Goal: Task Accomplishment & Management: Manage account settings

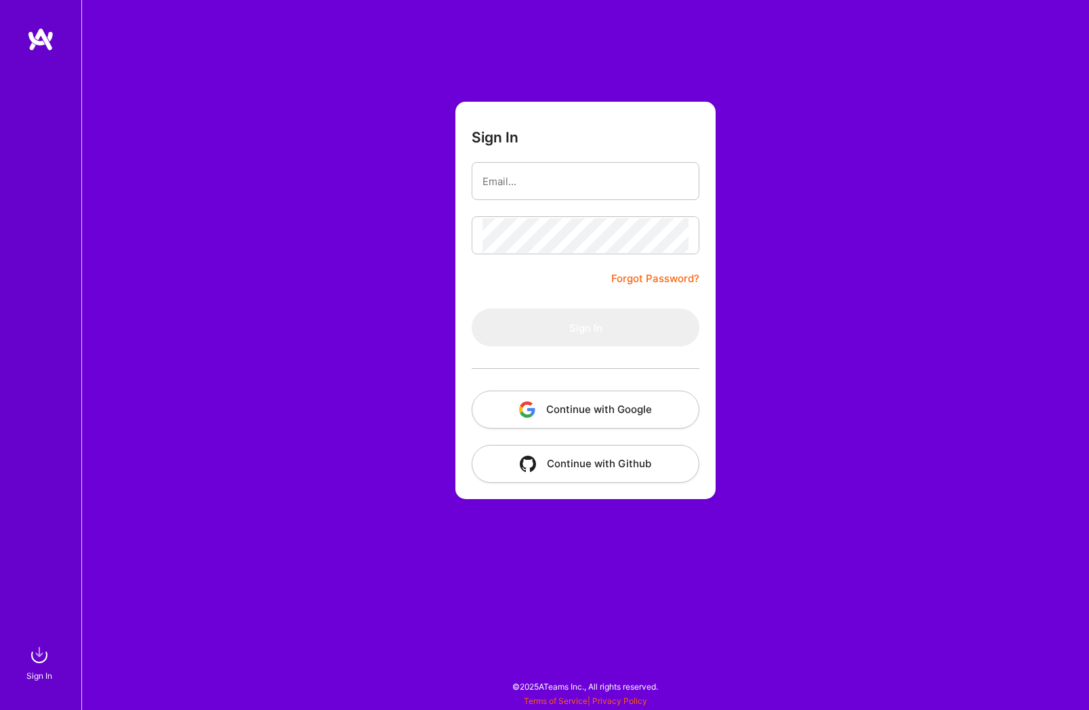
click at [627, 399] on button "Continue with Google" at bounding box center [586, 409] width 228 height 38
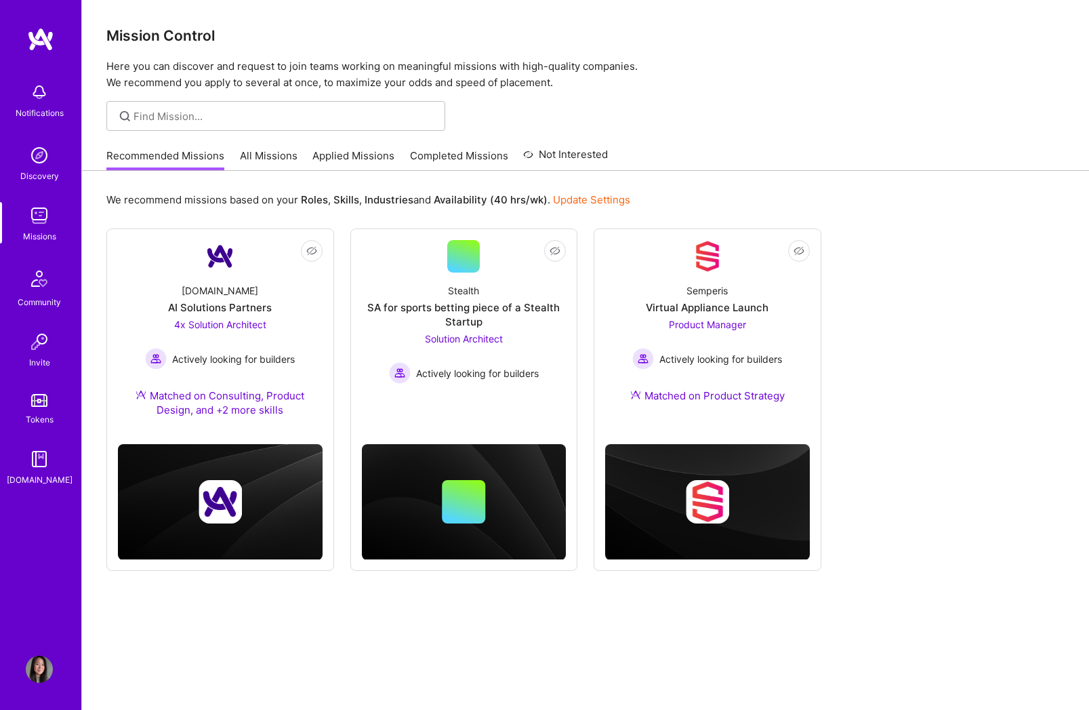
click at [345, 152] on link "Applied Missions" at bounding box center [353, 159] width 82 height 22
